Goal: Find contact information: Find contact information

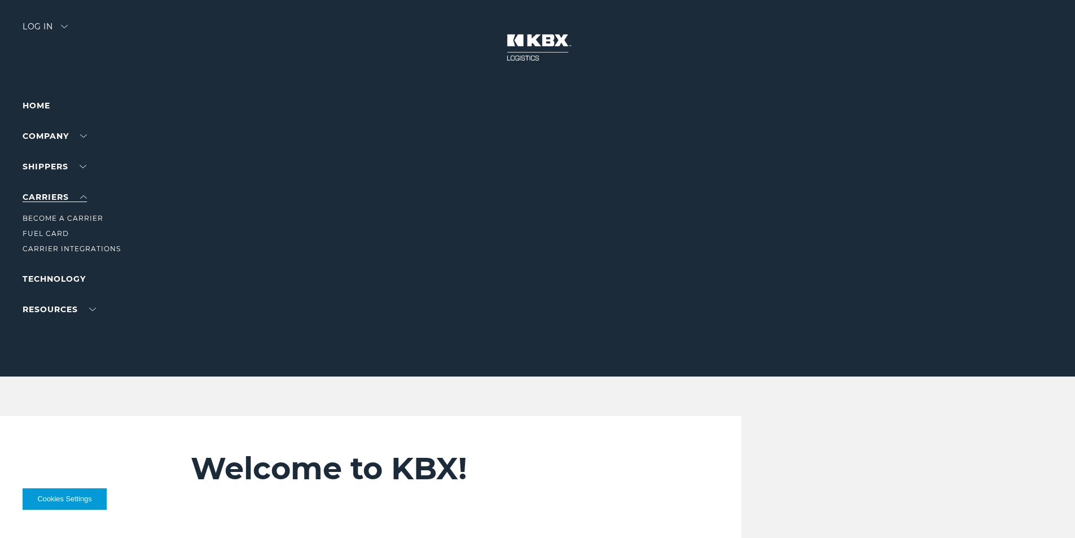
click at [86, 199] on link "Carriers" at bounding box center [55, 197] width 64 height 10
click at [78, 218] on link "Become a Carrier" at bounding box center [63, 218] width 81 height 8
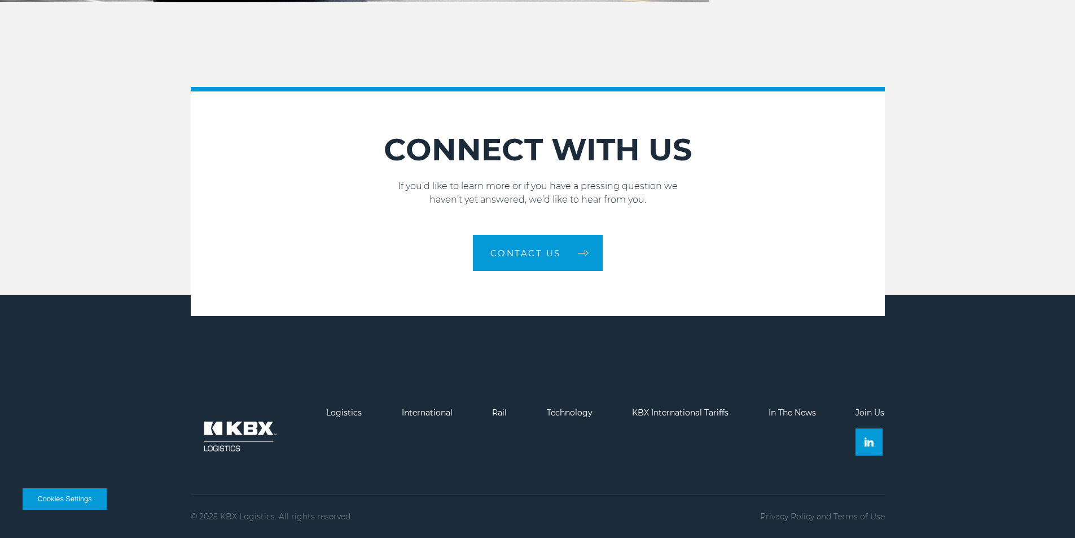
scroll to position [1641, 0]
click at [535, 242] on link "Contact Us" at bounding box center [538, 253] width 130 height 36
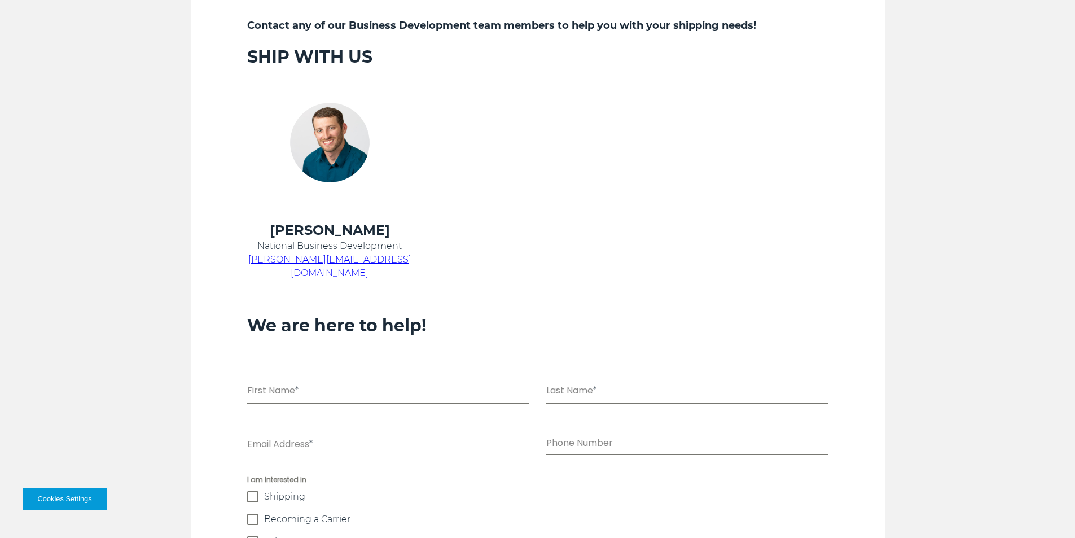
scroll to position [565, 0]
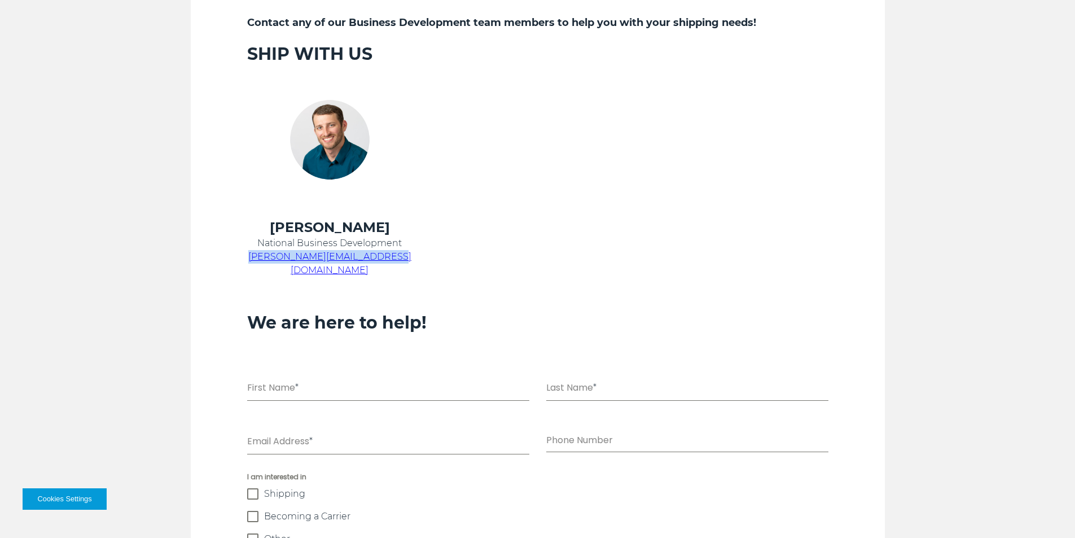
drag, startPoint x: 401, startPoint y: 254, endPoint x: 268, endPoint y: 253, distance: 132.7
click at [268, 253] on p "chris.kein@kbxlogistics.com" at bounding box center [329, 263] width 165 height 27
copy span "chris.kein@kbxlogistics.com"
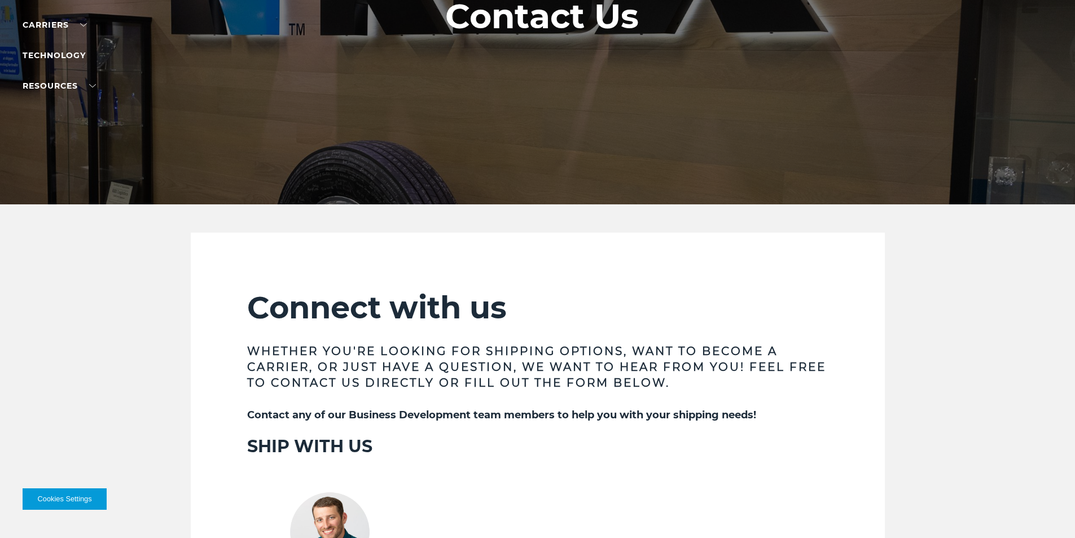
scroll to position [0, 0]
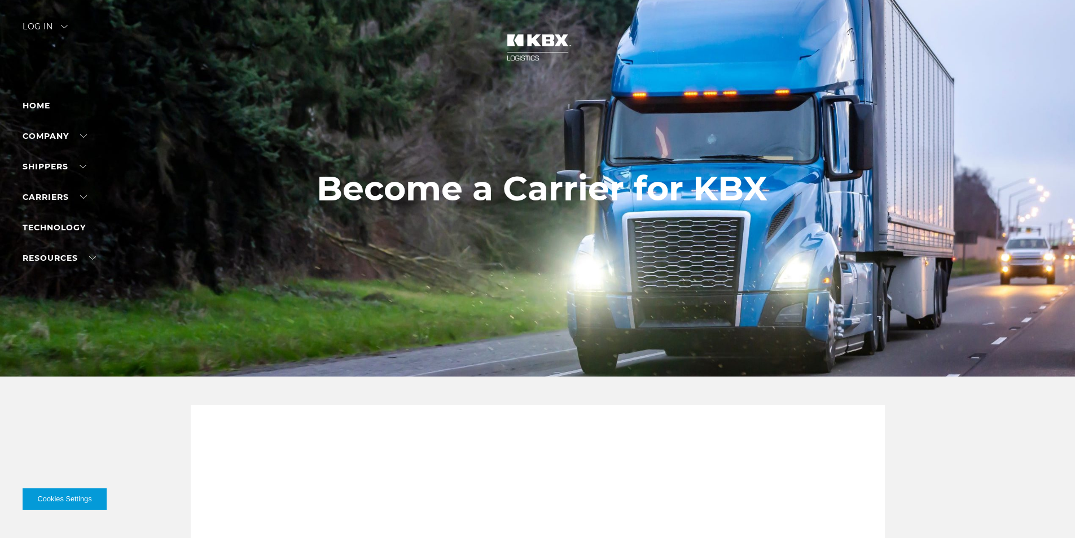
scroll to position [1641, 0]
